Goal: Navigation & Orientation: Find specific page/section

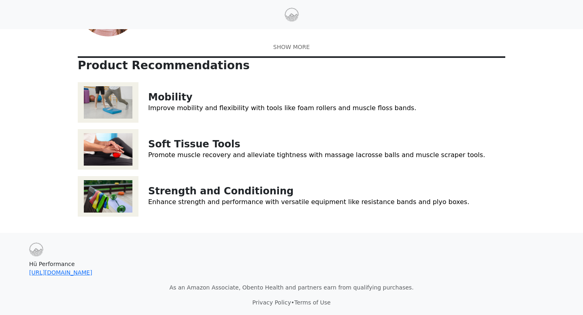
scroll to position [100, 0]
click at [231, 196] on link "Strength and Conditioning" at bounding box center [220, 190] width 145 height 11
click at [220, 112] on link "Improve mobility and flexibility with tools like foam rollers and muscle floss …" at bounding box center [282, 108] width 268 height 8
